Goal: Information Seeking & Learning: Learn about a topic

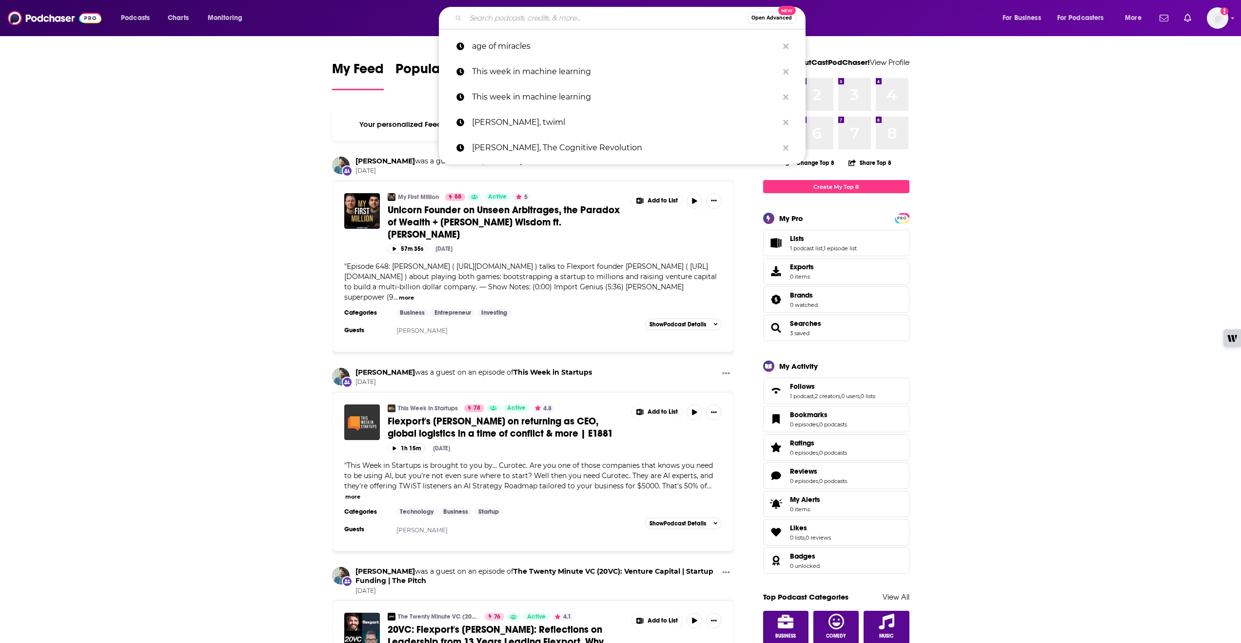
click at [495, 16] on input "Search podcasts, credits, & more..." at bounding box center [606, 18] width 281 height 16
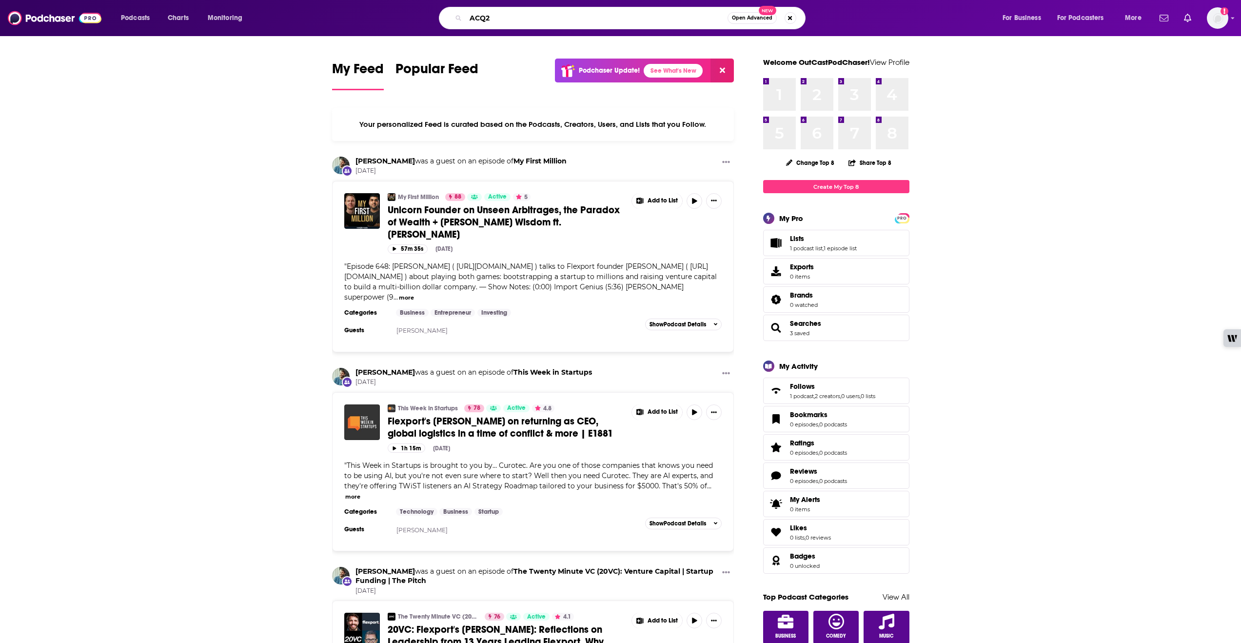
type input "ACQ2"
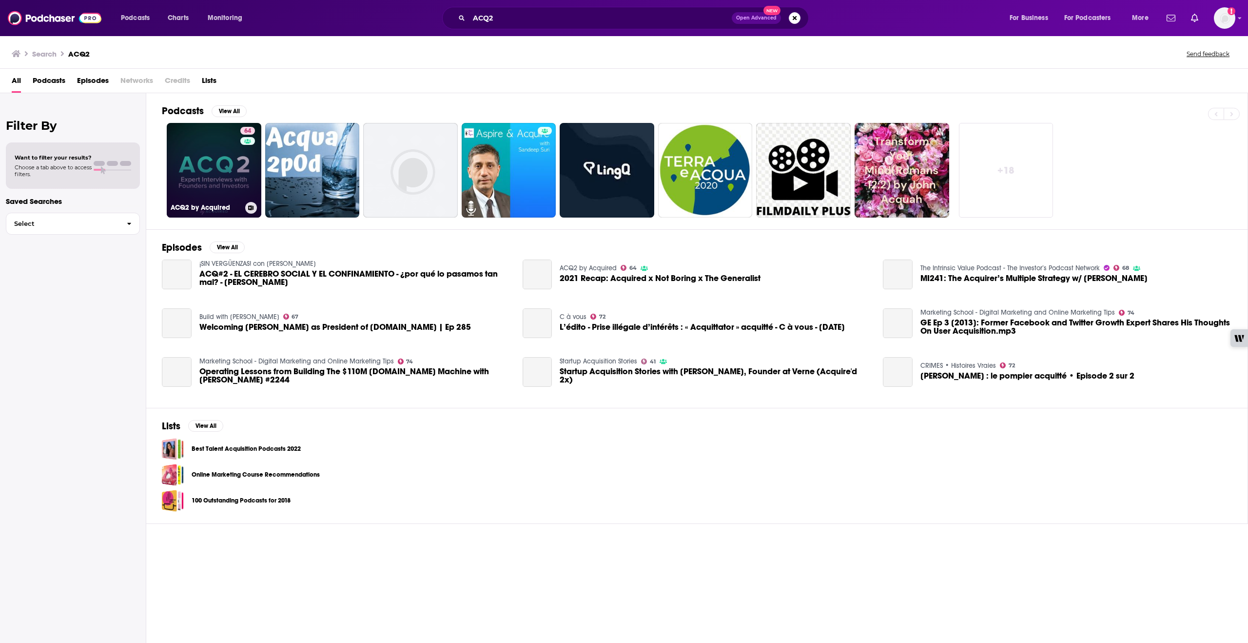
click at [208, 154] on link "64 ACQ2 by Acquired" at bounding box center [214, 170] width 95 height 95
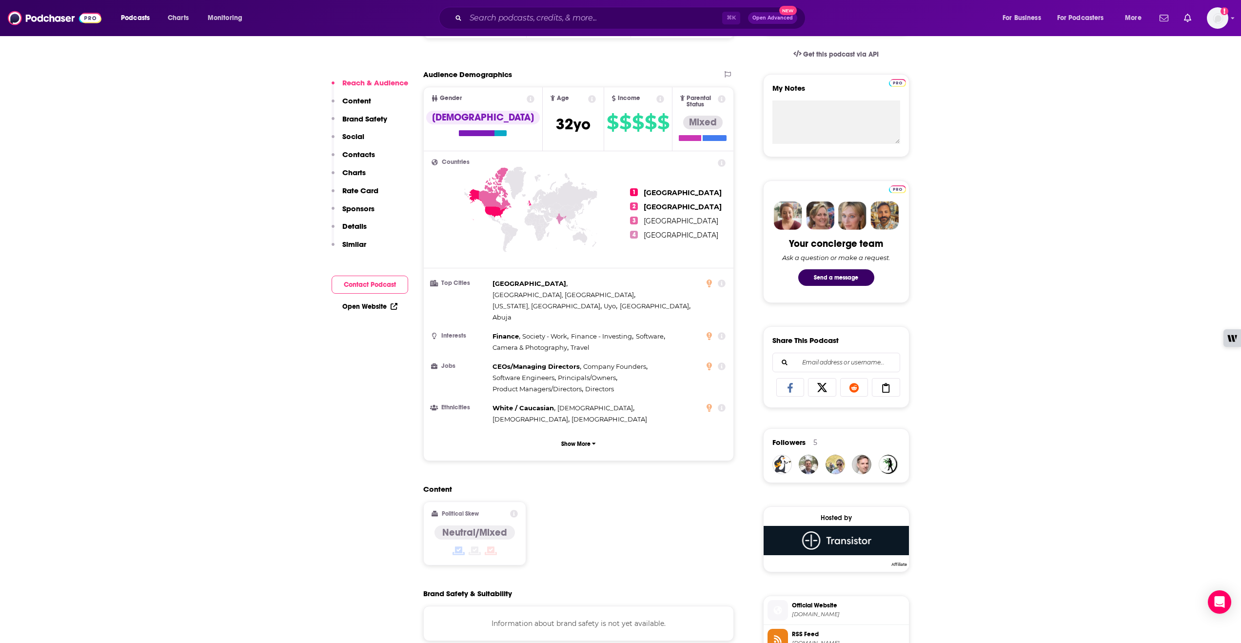
scroll to position [5, 0]
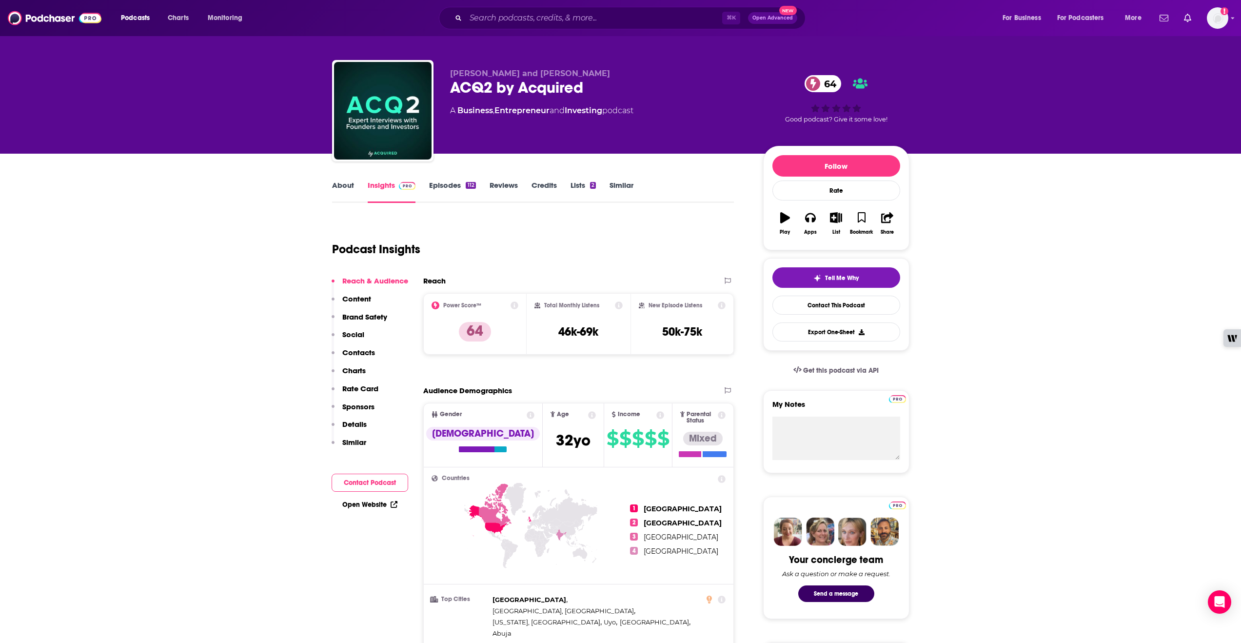
click at [436, 184] on link "Episodes 112" at bounding box center [452, 191] width 46 height 22
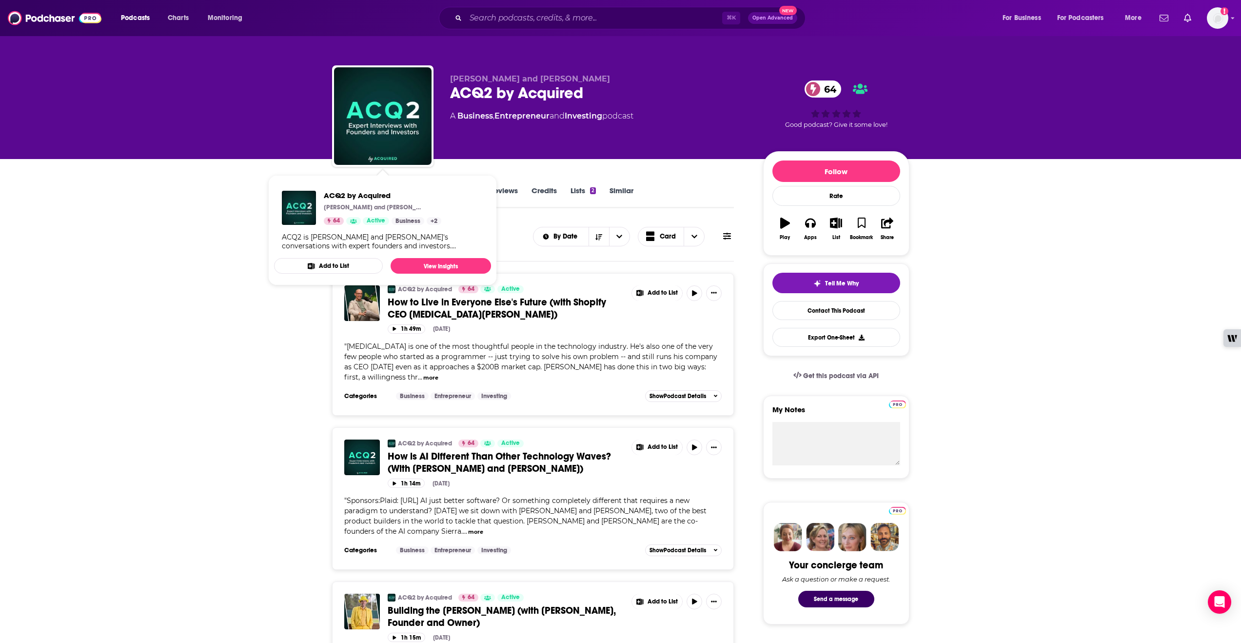
click at [357, 260] on button "Add to List" at bounding box center [328, 266] width 109 height 16
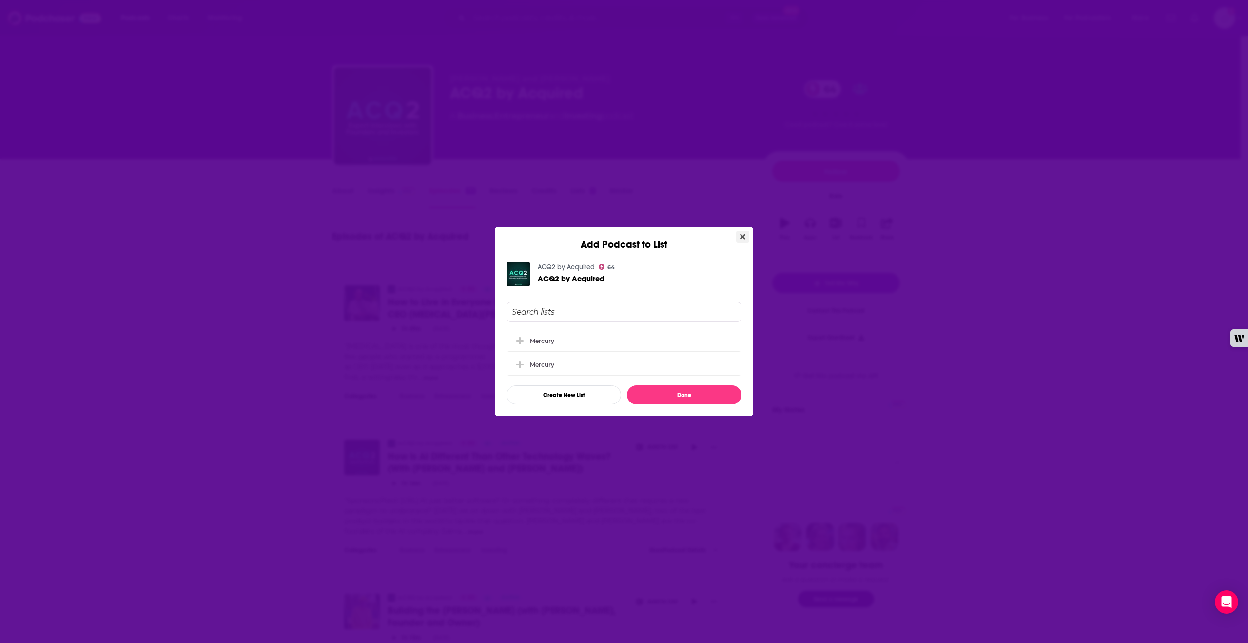
click at [740, 237] on icon "Close" at bounding box center [742, 237] width 5 height 8
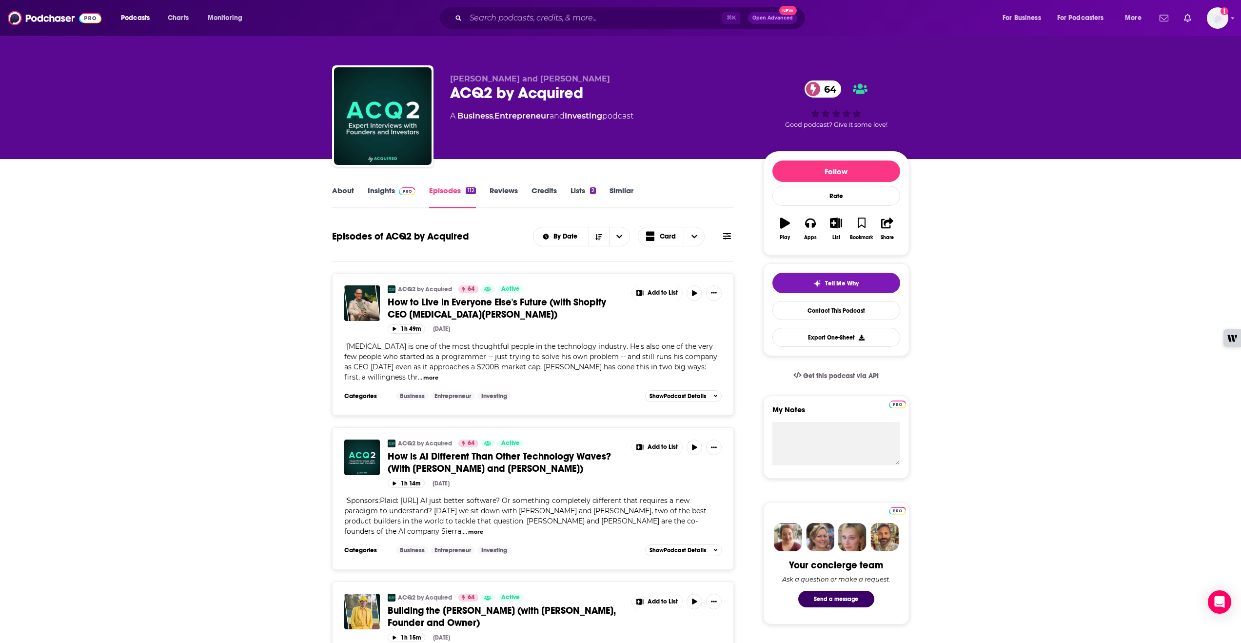
click at [383, 190] on link "Insights" at bounding box center [392, 197] width 48 height 22
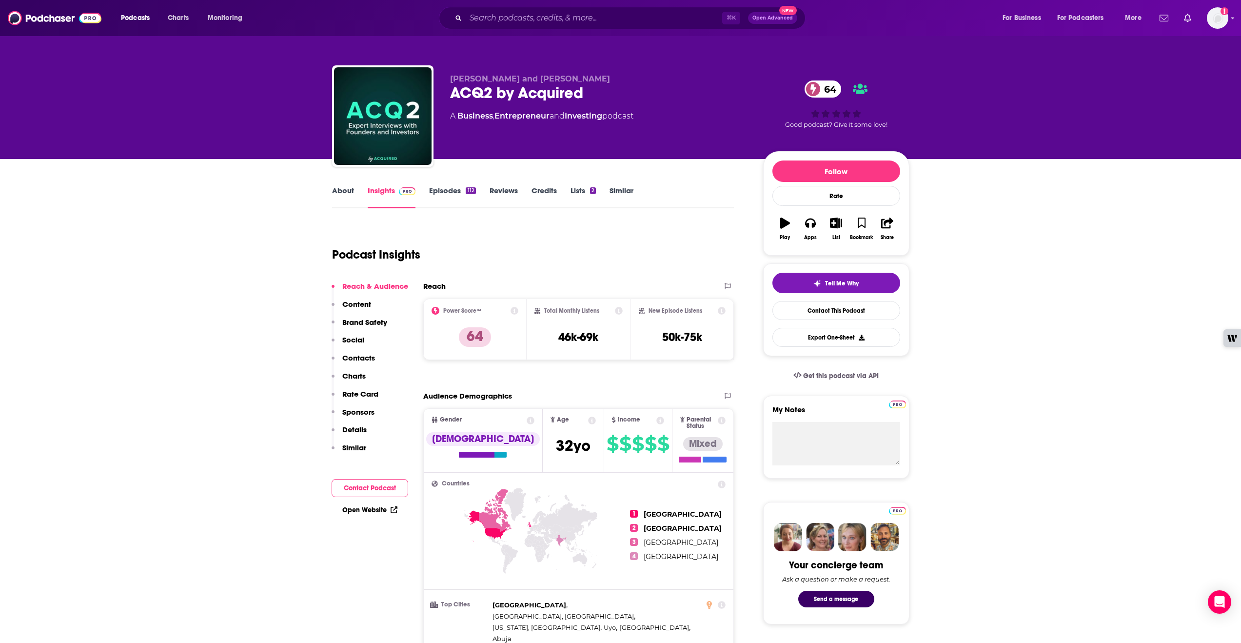
click at [439, 193] on link "Episodes 112" at bounding box center [452, 197] width 46 height 22
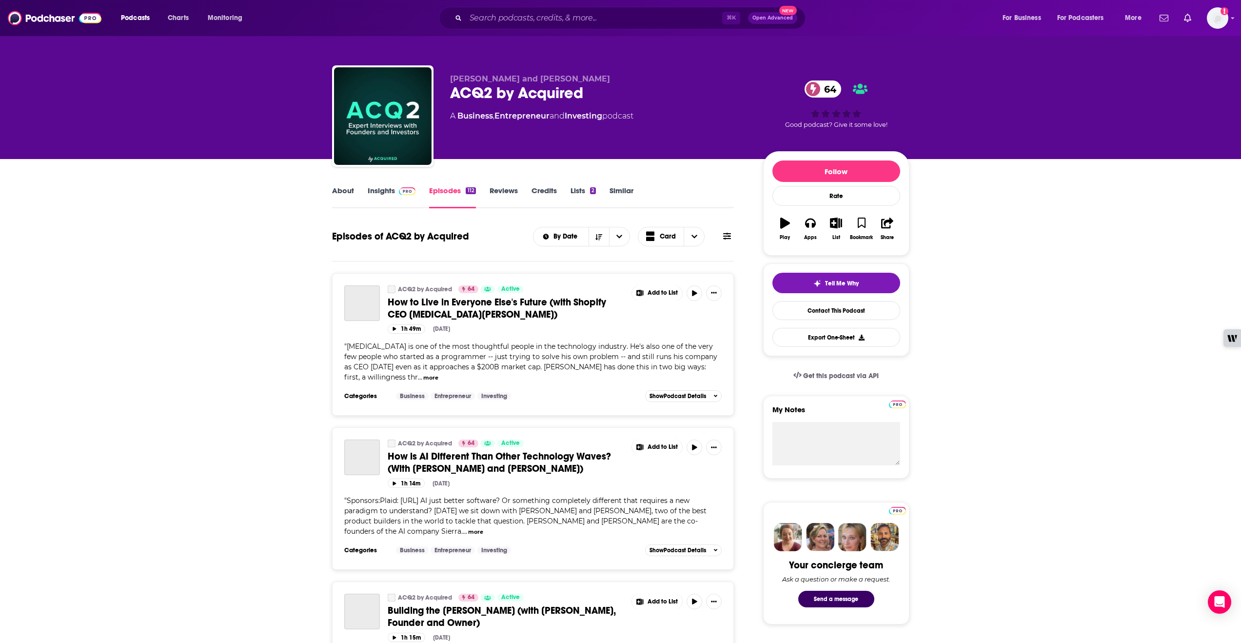
click at [388, 195] on link "Insights" at bounding box center [392, 197] width 48 height 22
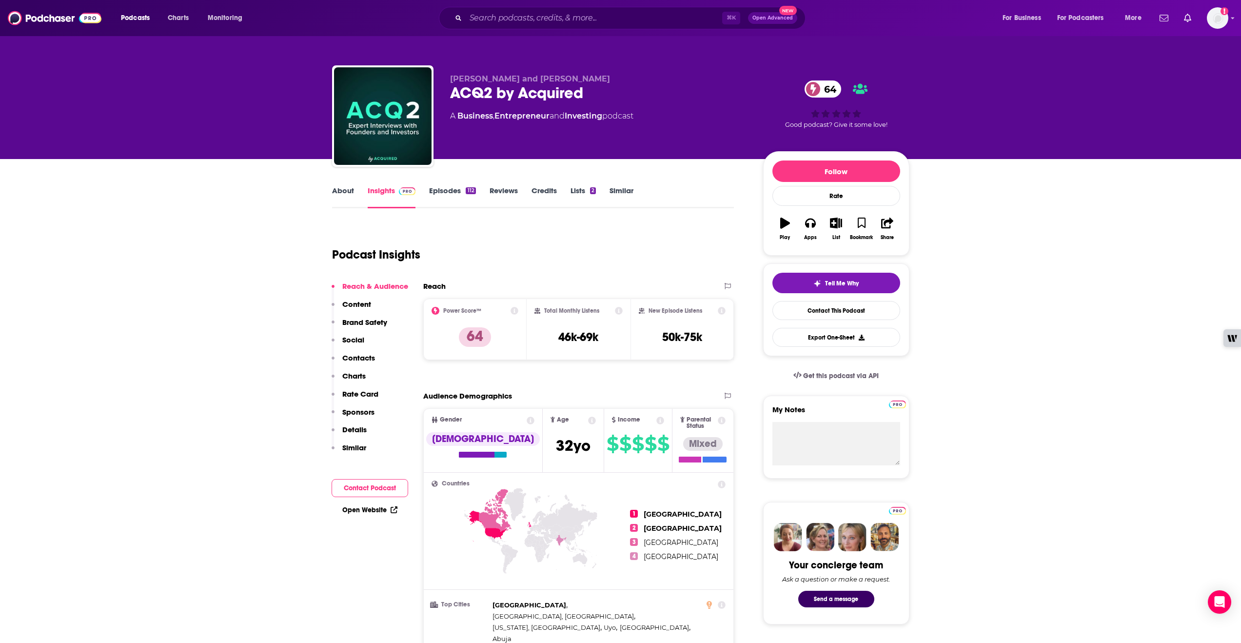
scroll to position [2, 0]
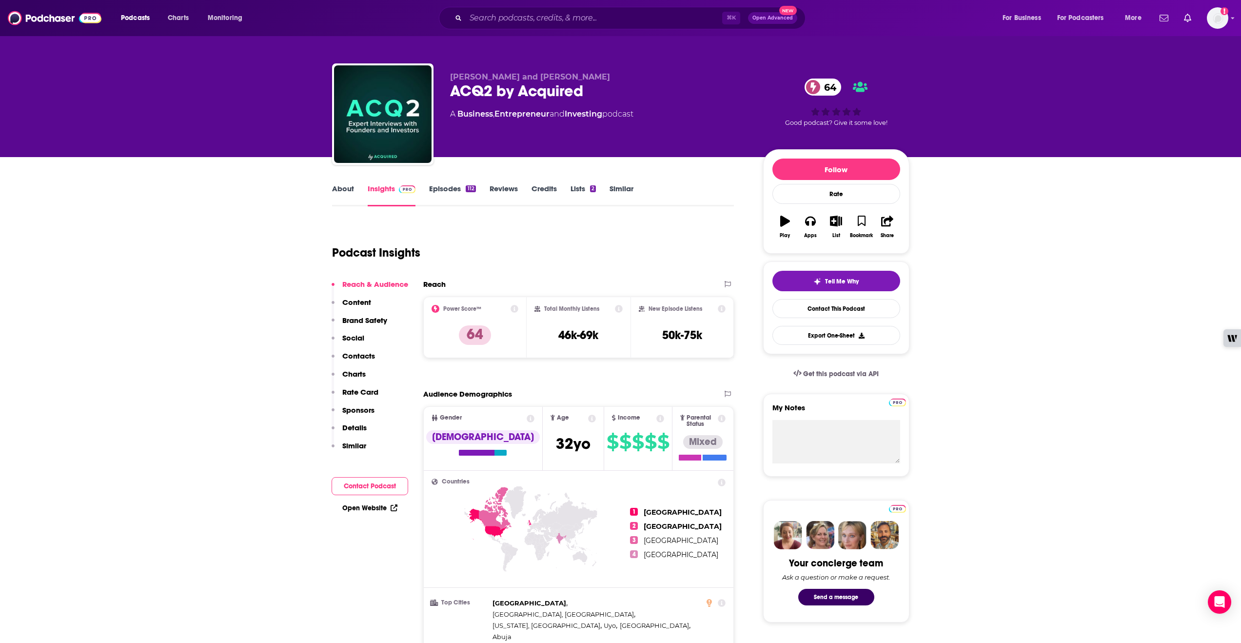
click at [348, 192] on link "About" at bounding box center [343, 195] width 22 height 22
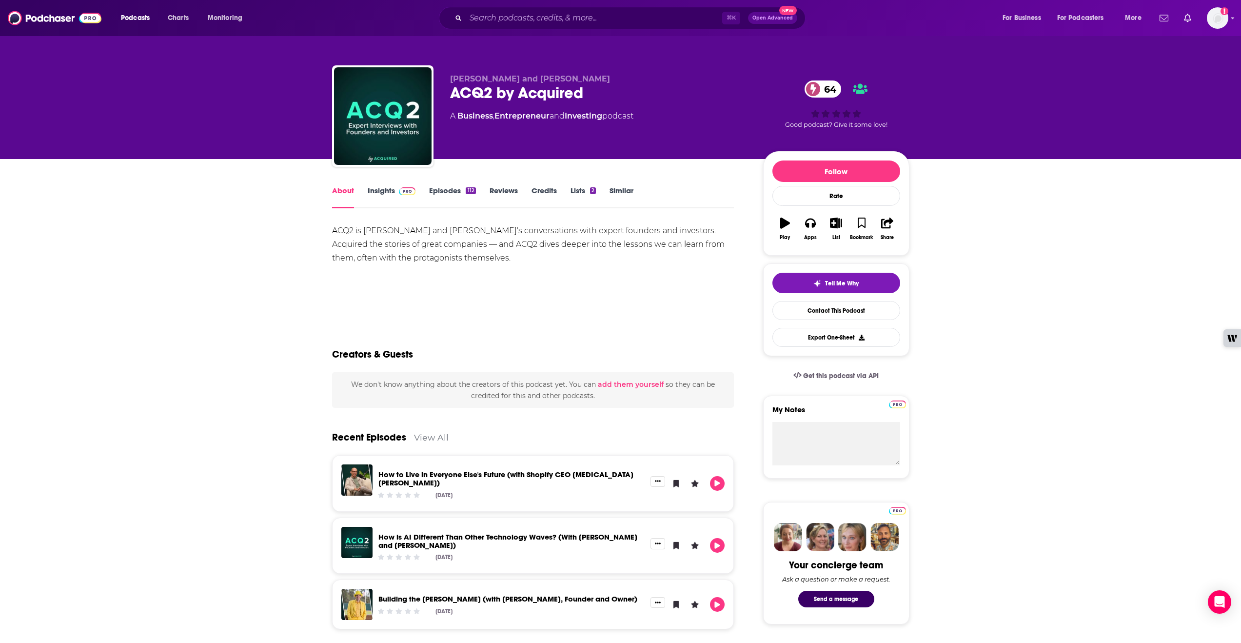
click at [454, 191] on link "Episodes 112" at bounding box center [452, 197] width 46 height 22
